Goal: Navigation & Orientation: Find specific page/section

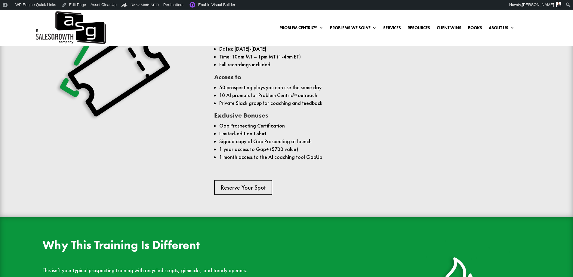
scroll to position [421, 0]
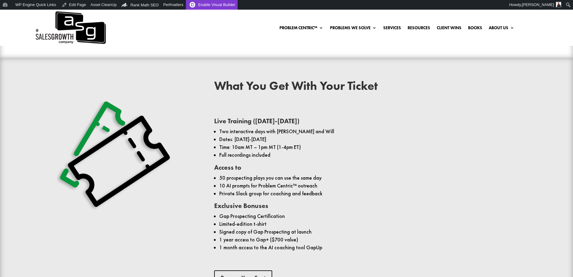
click at [203, 1] on link "Enable Visual Builder" at bounding box center [212, 5] width 52 height 10
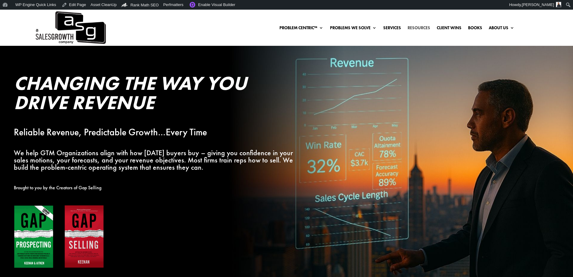
click at [412, 29] on link "Resources" at bounding box center [419, 29] width 23 height 7
